Goal: Check status: Check status

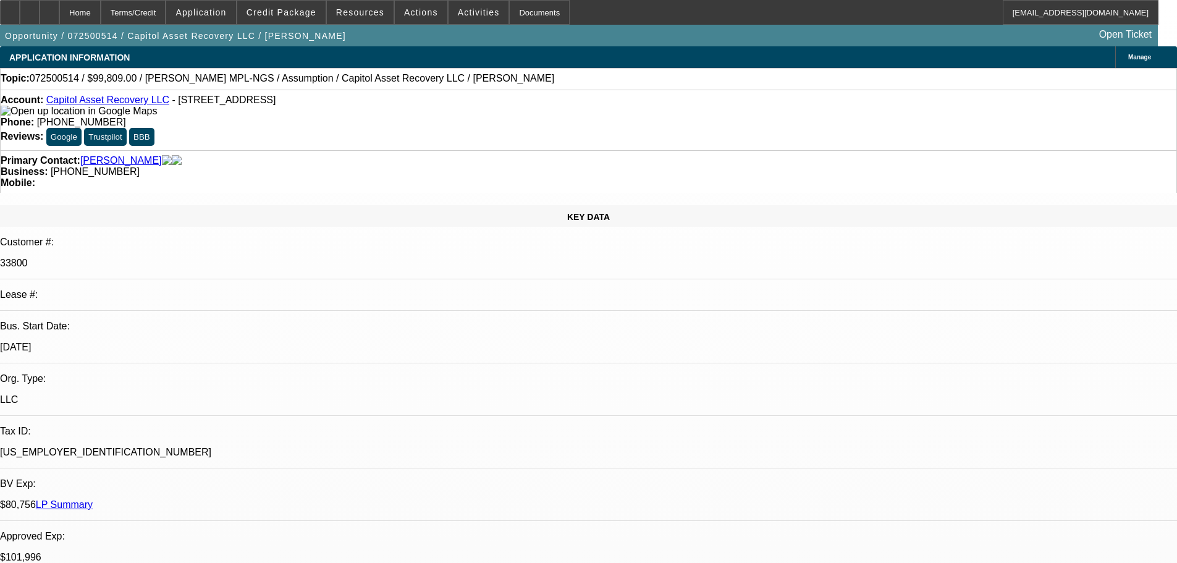
select select "0"
select select "2"
select select "0.1"
select select "4"
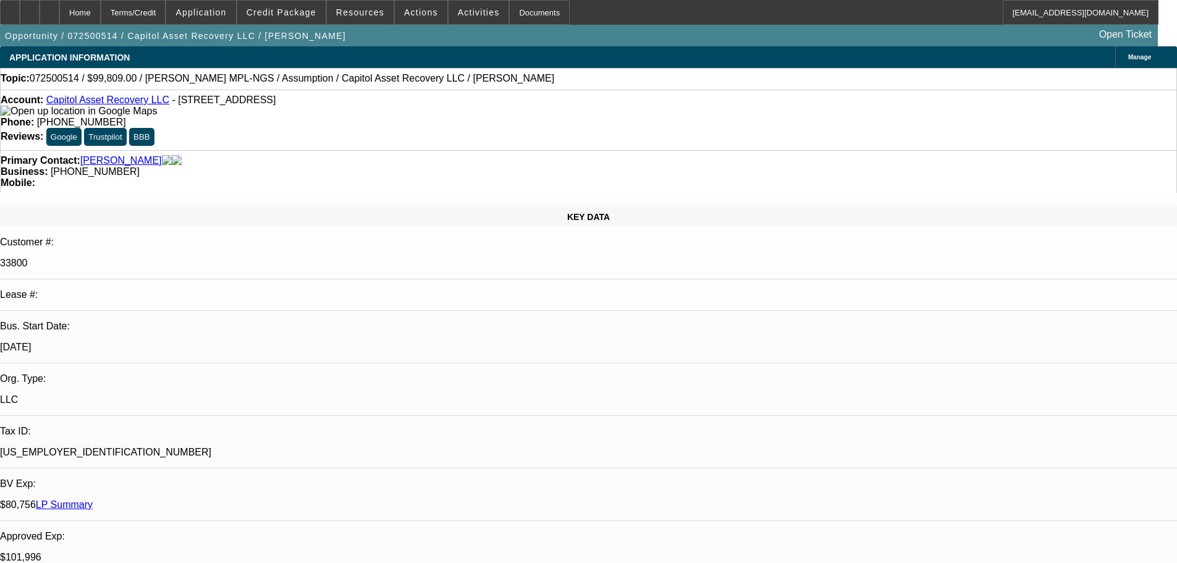
select select "0.15"
select select "2"
select select "0"
select select "6"
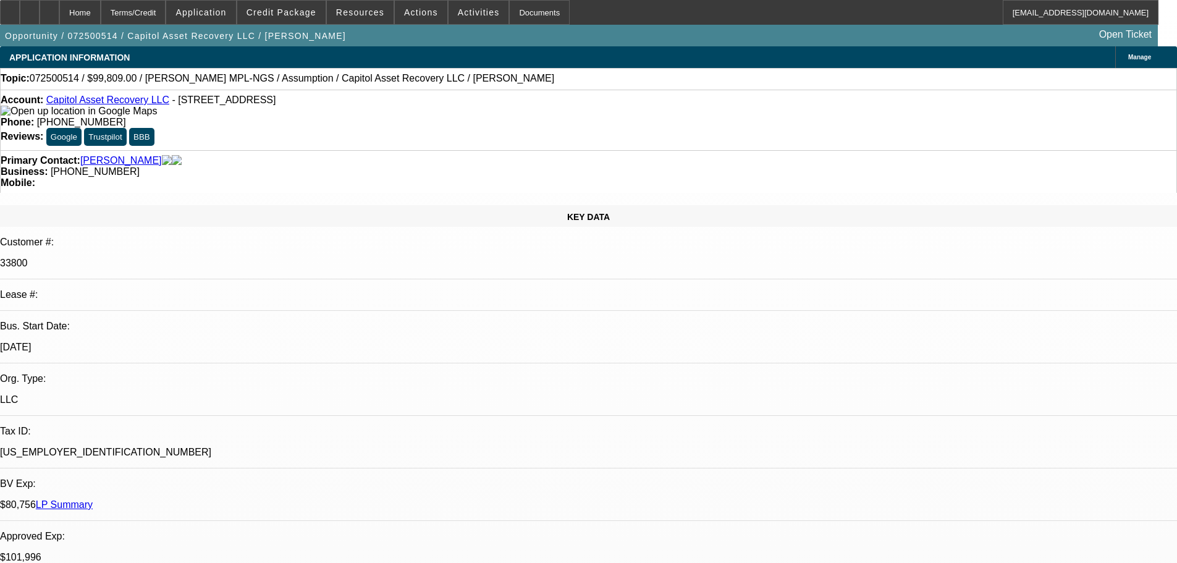
select select "0.15"
select select "2"
select select "0"
select select "6"
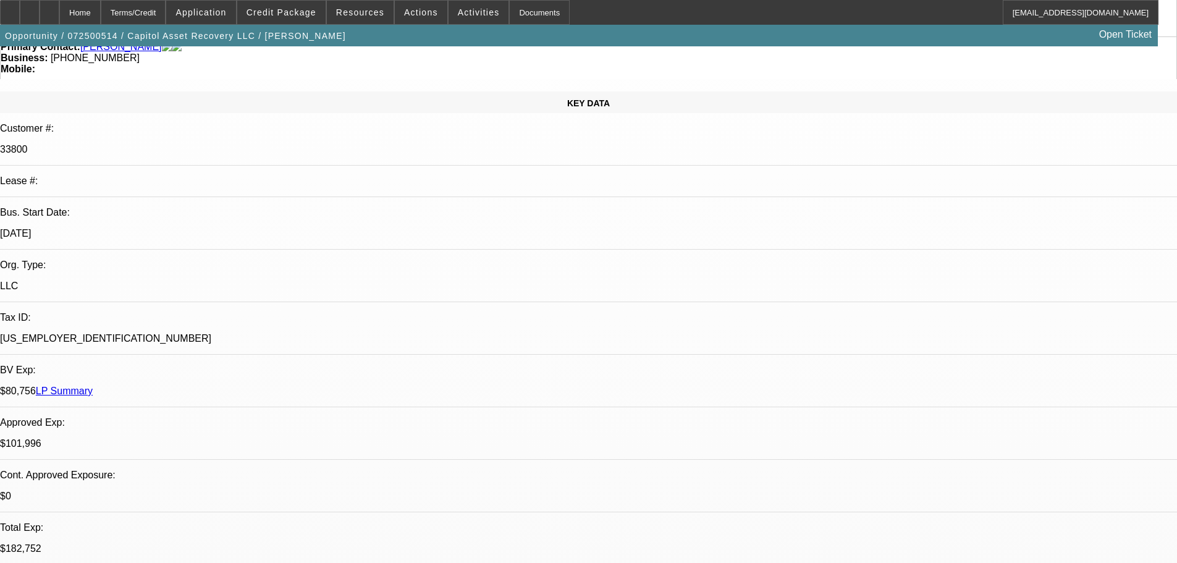
scroll to position [124, 0]
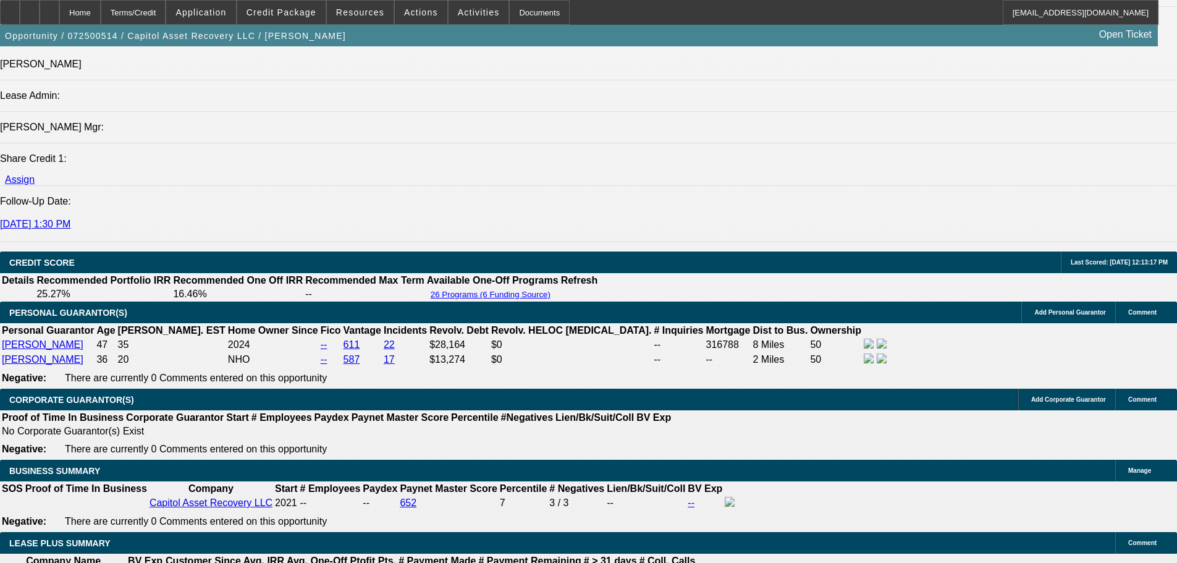
scroll to position [1297, 0]
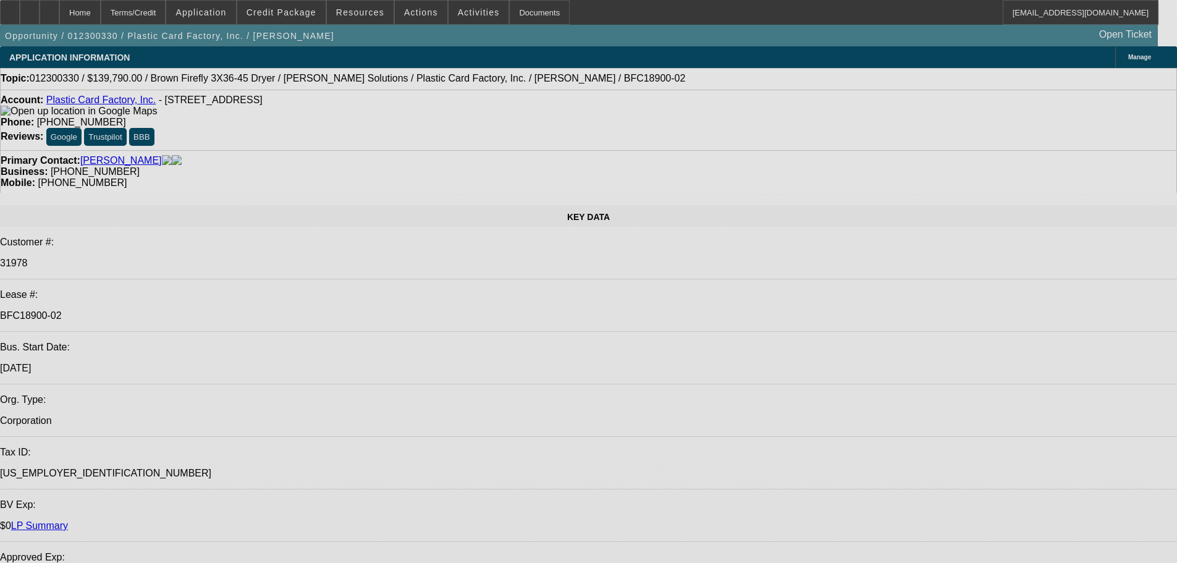
select select "0"
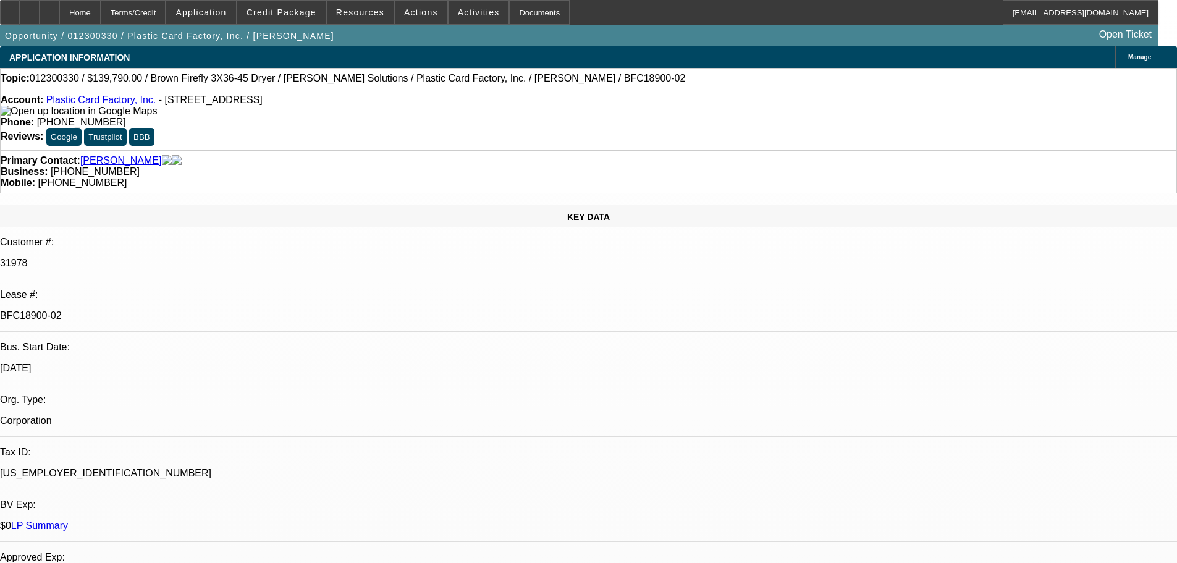
select select "0"
select select "6"
select select "0"
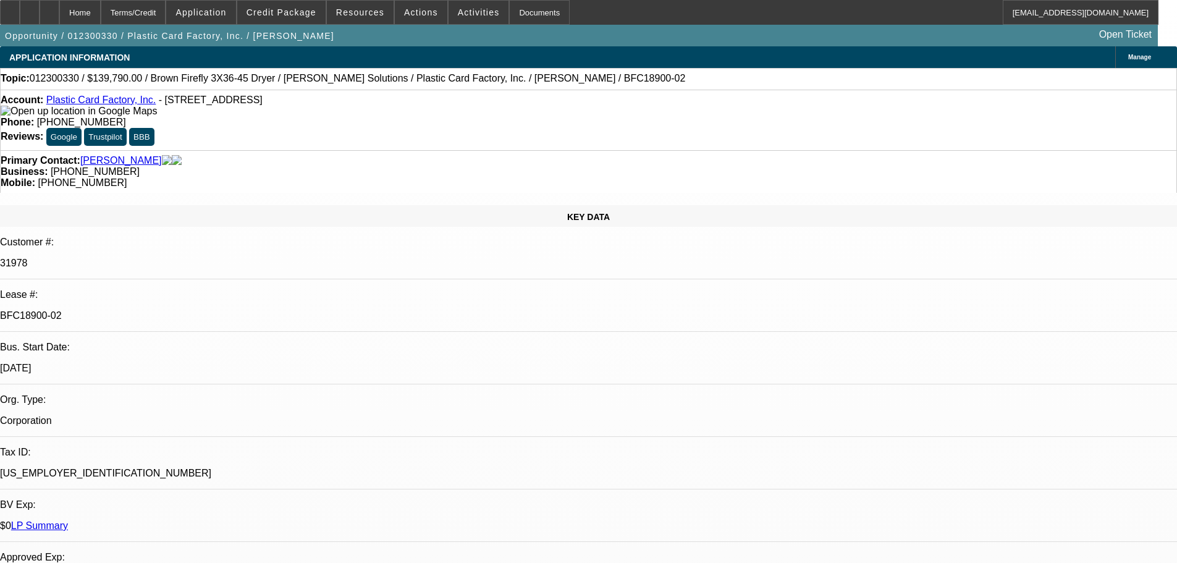
select select "0"
select select "6"
select select "0"
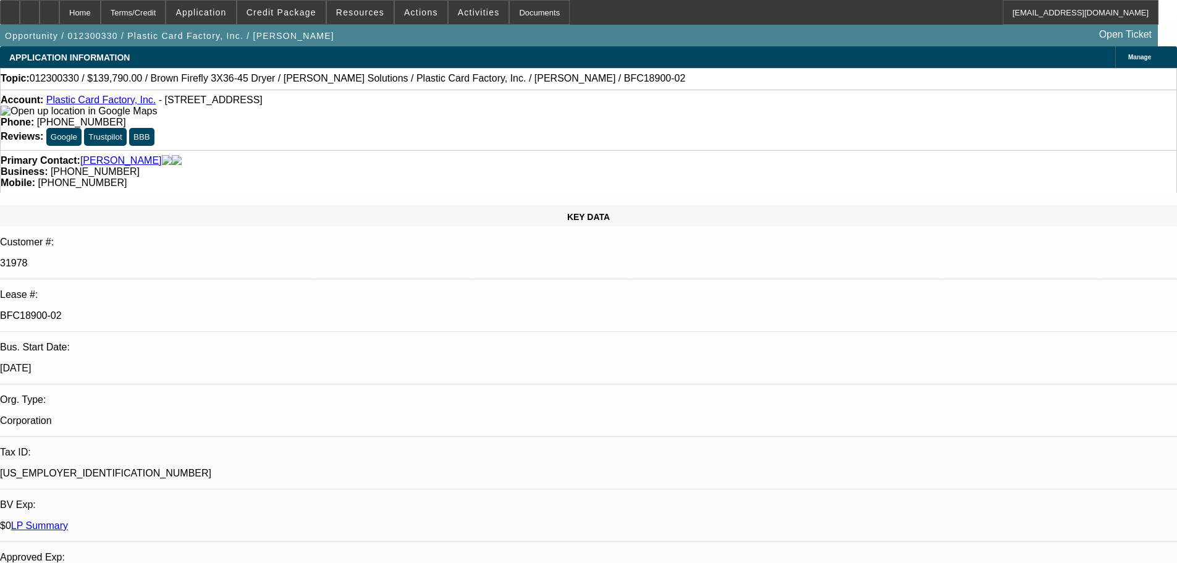
select select "6"
select select "0"
select select "6"
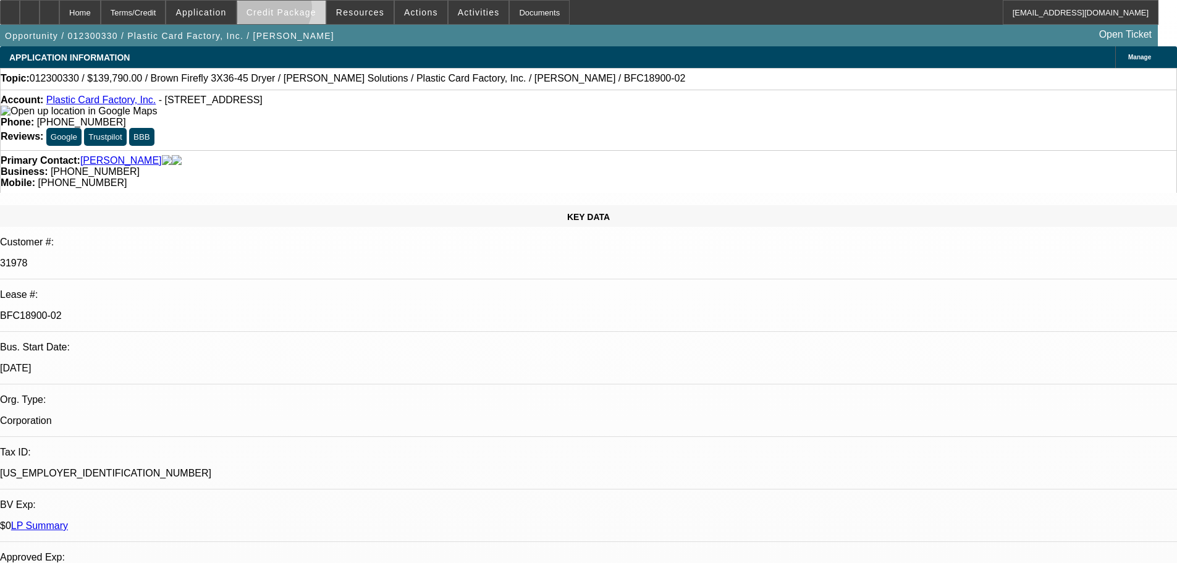
click at [291, 11] on span "Credit Package" at bounding box center [281, 12] width 70 height 10
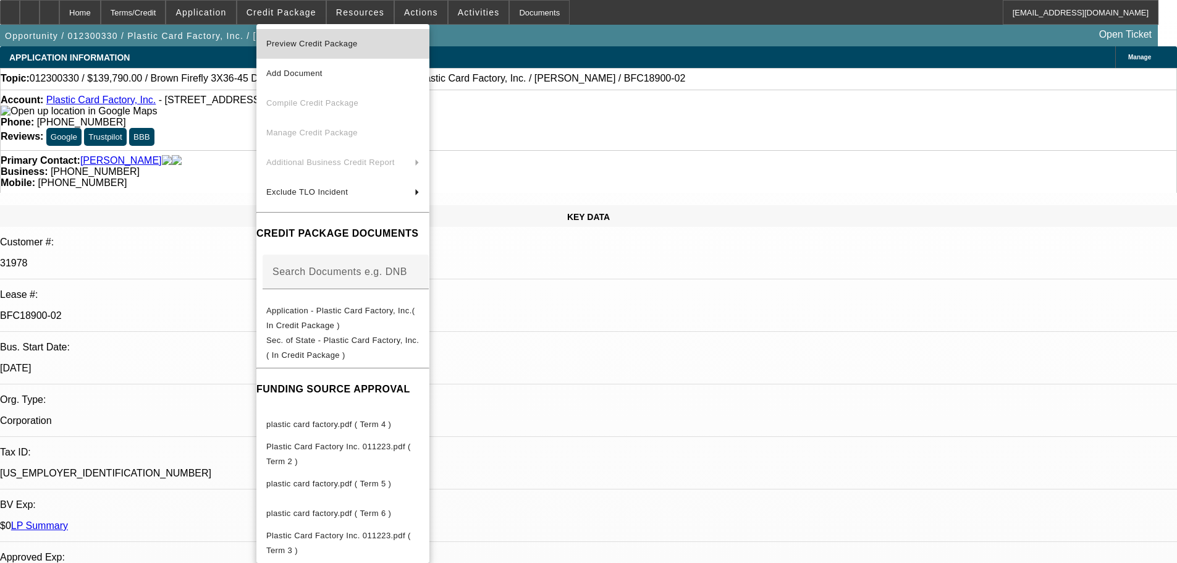
click at [305, 39] on span "Preview Credit Package" at bounding box center [311, 43] width 91 height 9
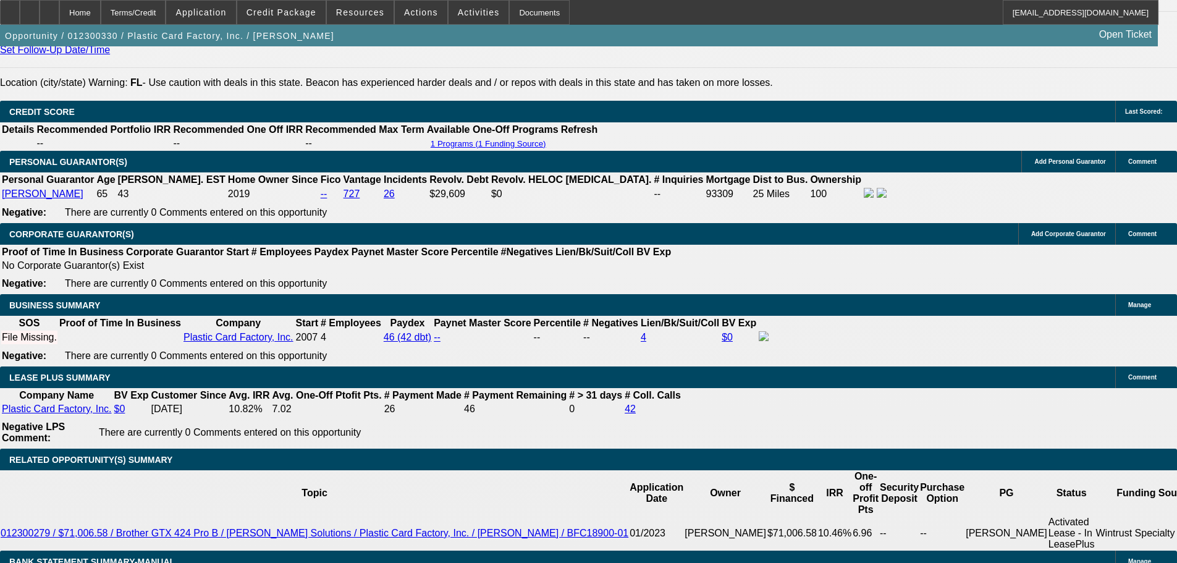
scroll to position [2393, 0]
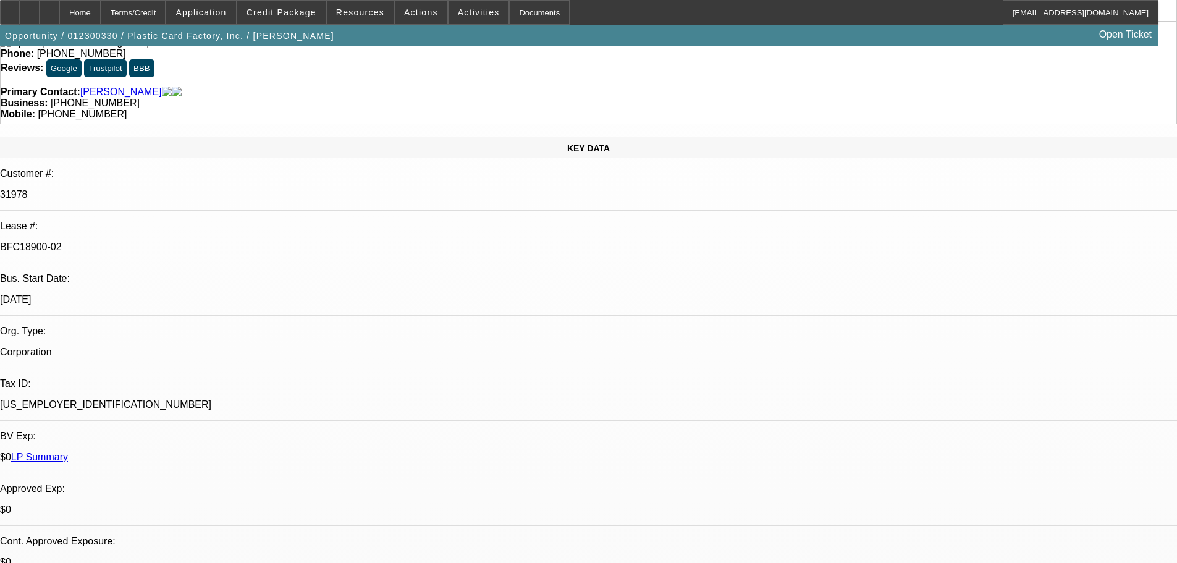
scroll to position [0, 0]
